Goal: Use online tool/utility: Utilize a website feature to perform a specific function

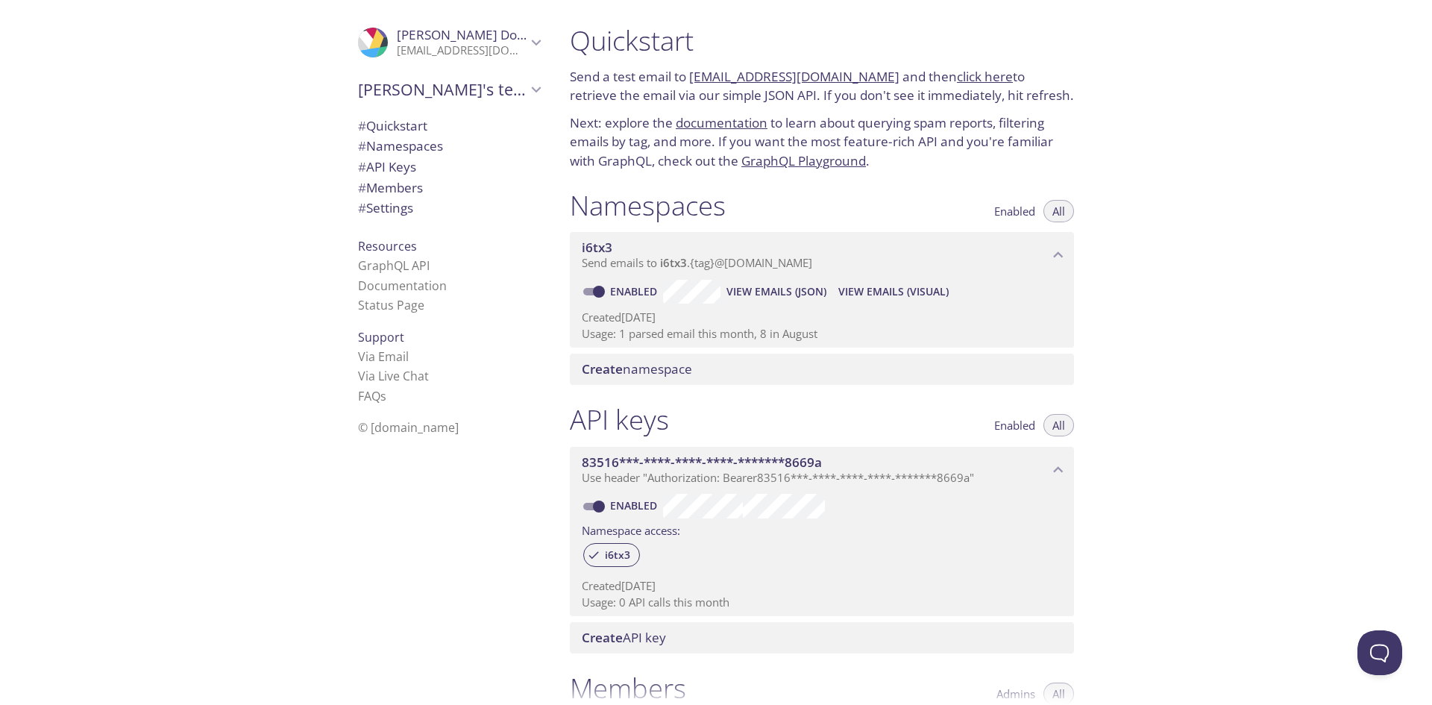
click at [774, 292] on span "View Emails (JSON)" at bounding box center [777, 292] width 100 height 18
click at [781, 290] on span "View Emails (JSON)" at bounding box center [777, 292] width 100 height 18
click at [782, 292] on span "View Emails (JSON)" at bounding box center [777, 292] width 100 height 18
